Goal: Navigation & Orientation: Find specific page/section

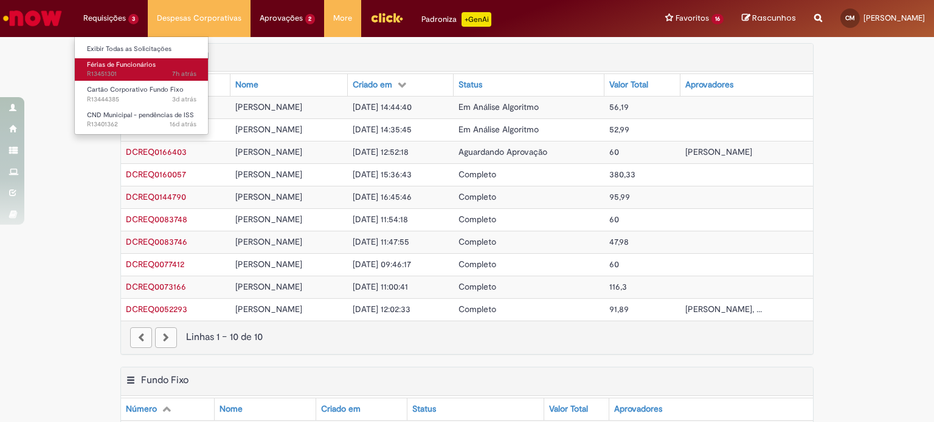
click at [124, 67] on span "Férias de Funcionários" at bounding box center [121, 64] width 69 height 9
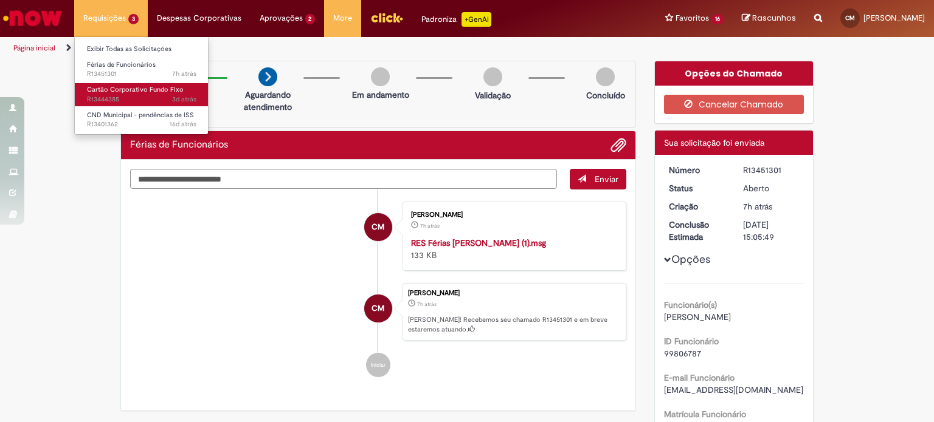
click at [142, 91] on span "Cartão Corporativo Fundo Fixo" at bounding box center [135, 89] width 97 height 9
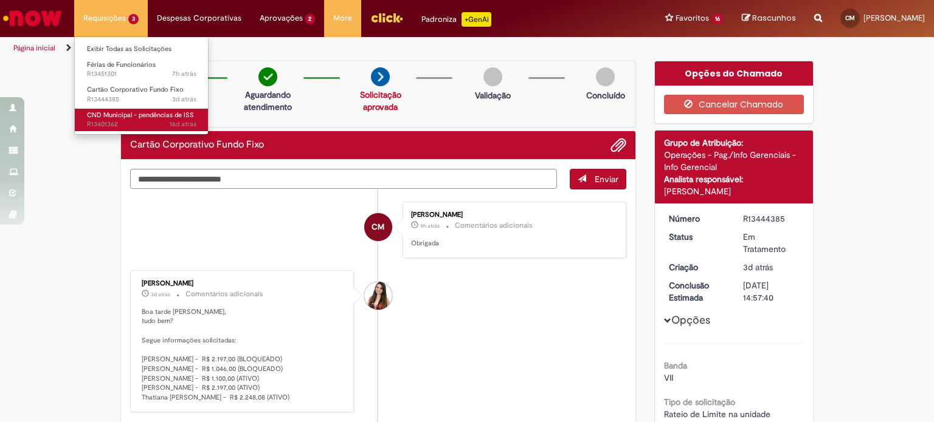
click at [128, 116] on span "CND Municipal - pendências de ISS" at bounding box center [140, 115] width 107 height 9
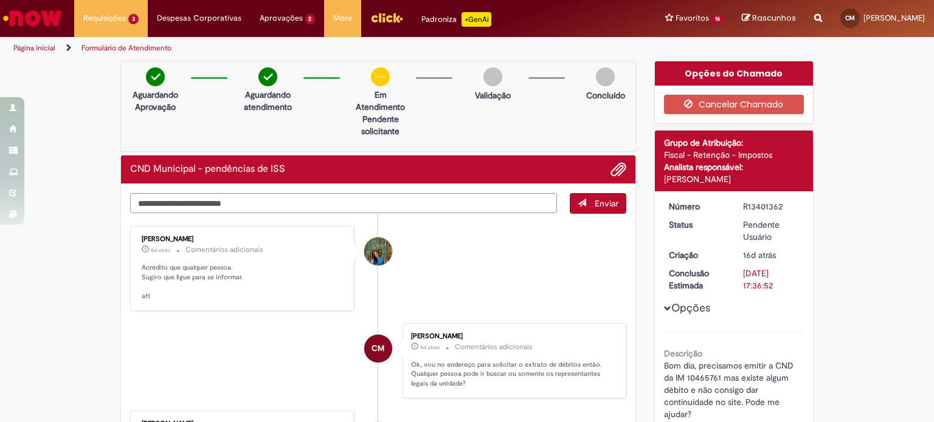
click at [49, 18] on img "Ir para a Homepage" at bounding box center [32, 18] width 63 height 24
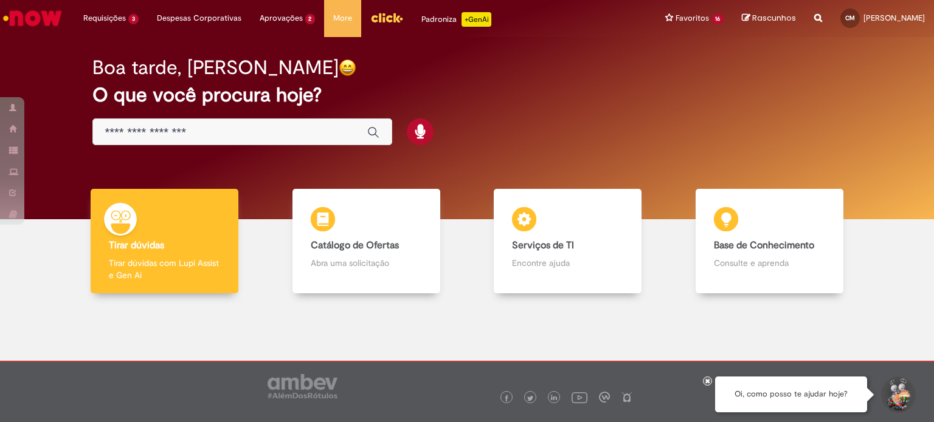
click at [710, 380] on div at bounding box center [707, 381] width 9 height 9
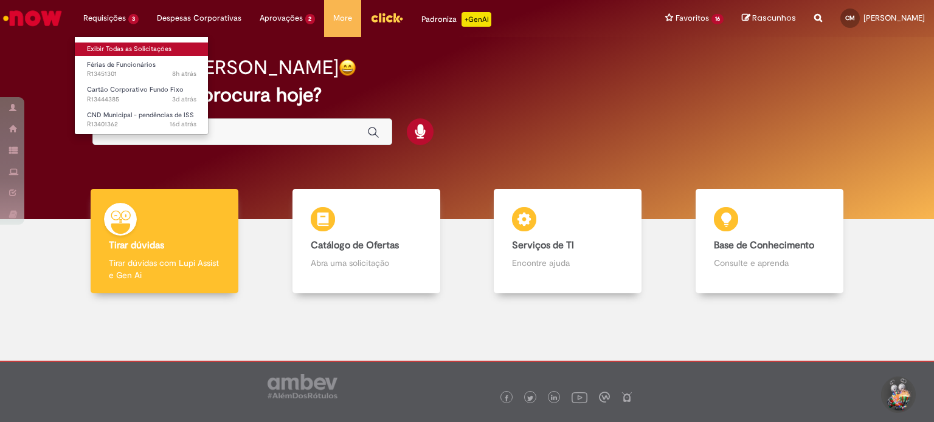
click at [109, 46] on link "Exibir Todas as Solicitações" at bounding box center [142, 49] width 134 height 13
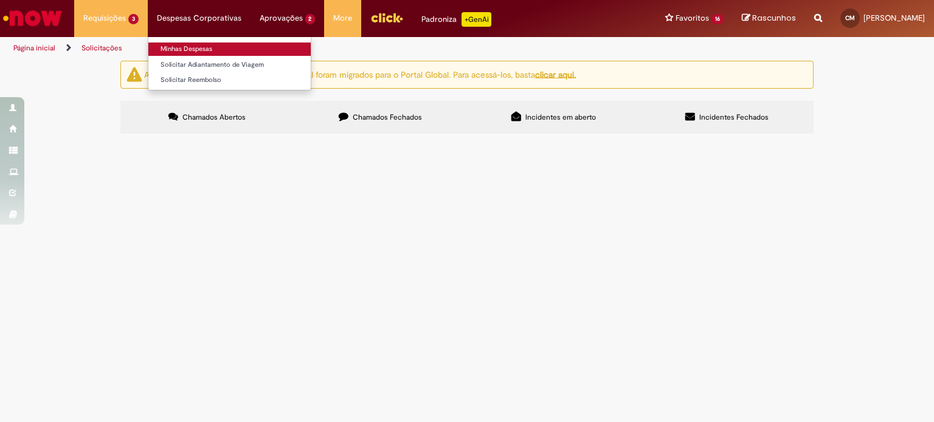
click at [206, 48] on link "Minhas Despesas" at bounding box center [229, 49] width 162 height 13
